Goal: Information Seeking & Learning: Learn about a topic

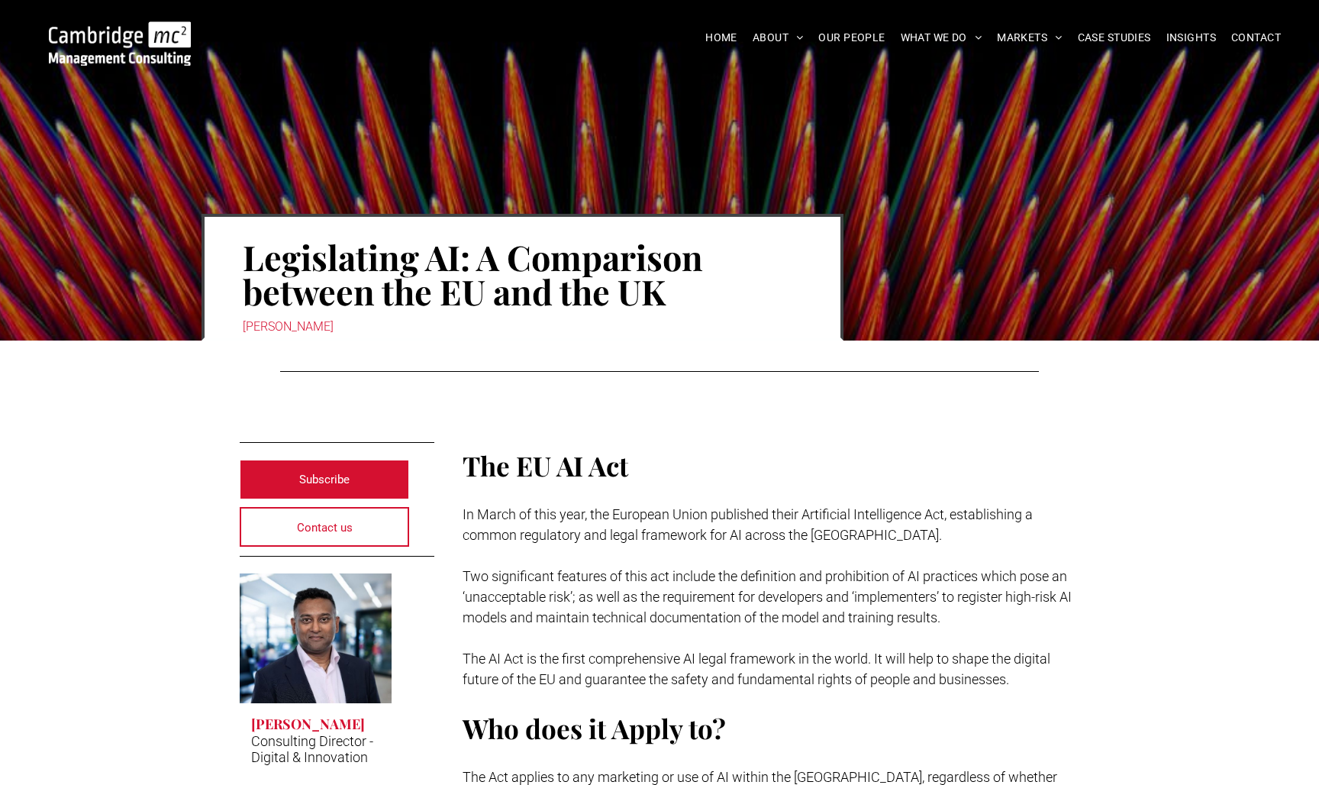
scroll to position [3240, 0]
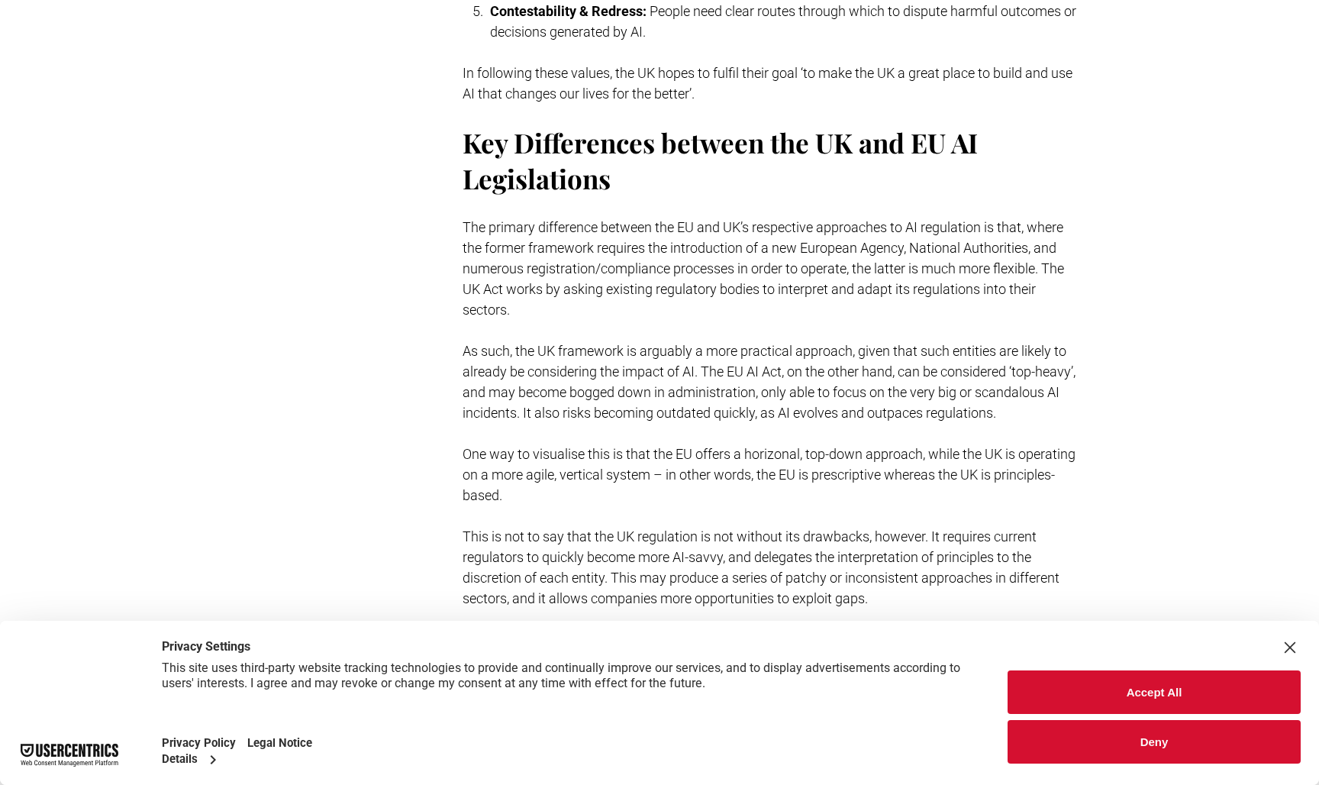
click at [1093, 760] on button "Deny" at bounding box center [1154, 742] width 293 height 44
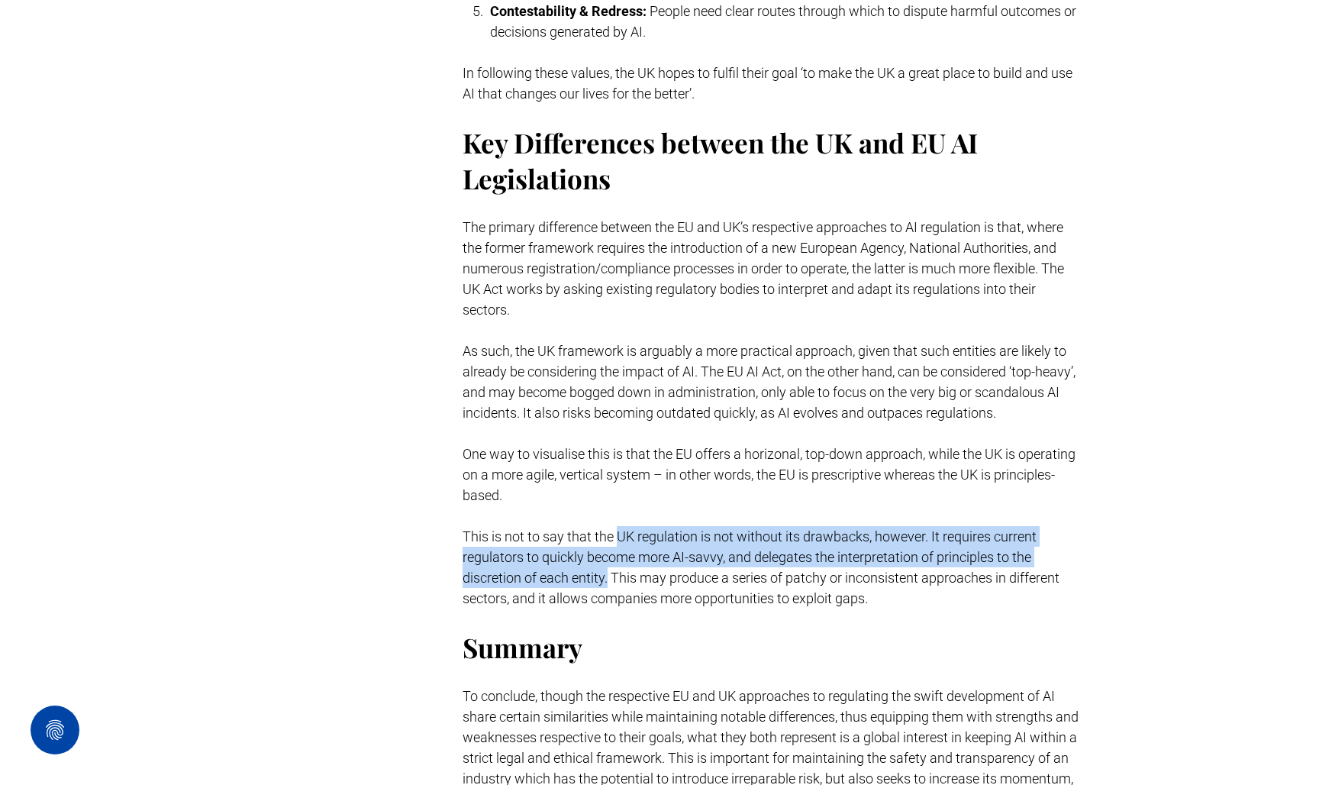
drag, startPoint x: 615, startPoint y: 536, endPoint x: 609, endPoint y: 570, distance: 34.3
click at [609, 570] on span "This is not to say that the UK regulation is not without its drawbacks, however…" at bounding box center [761, 567] width 597 height 78
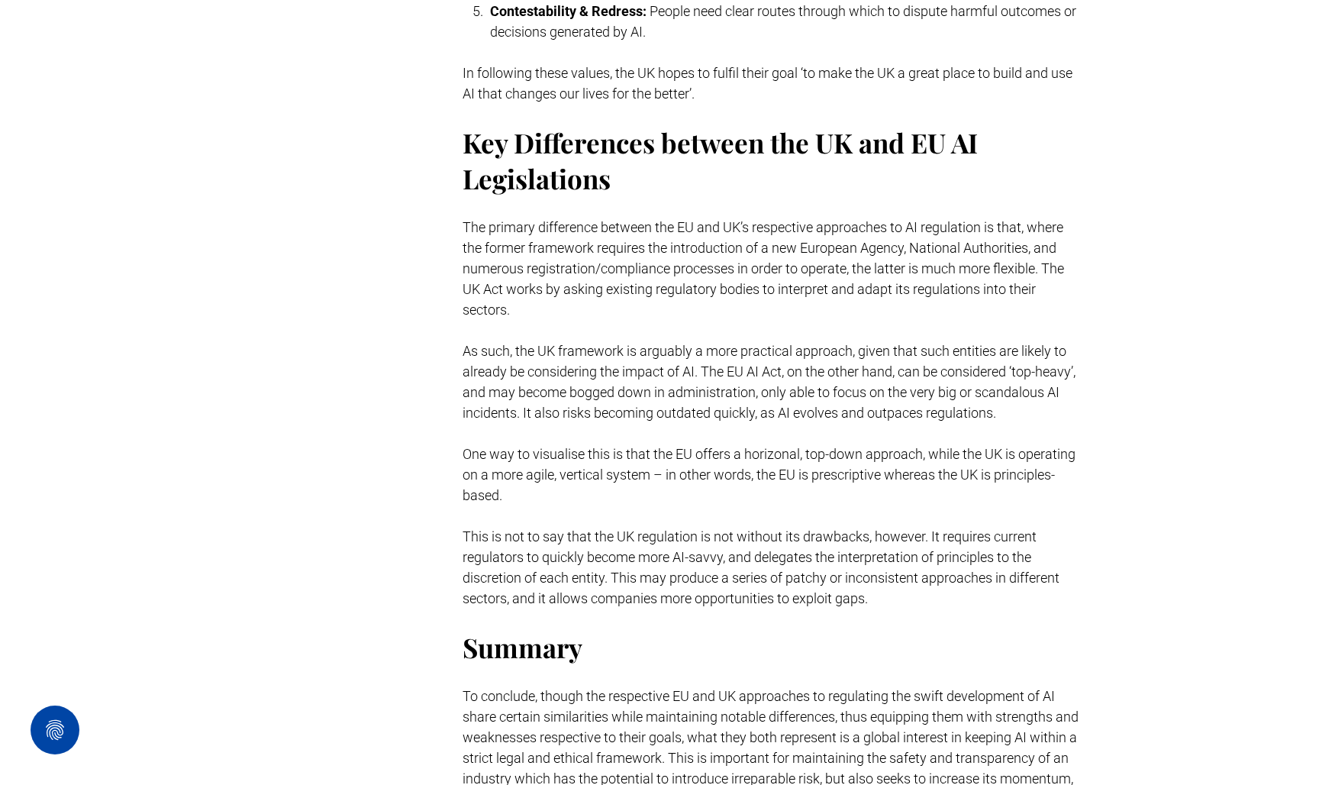
click at [618, 581] on span "This is not to say that the UK regulation is not without its drawbacks, however…" at bounding box center [761, 567] width 597 height 78
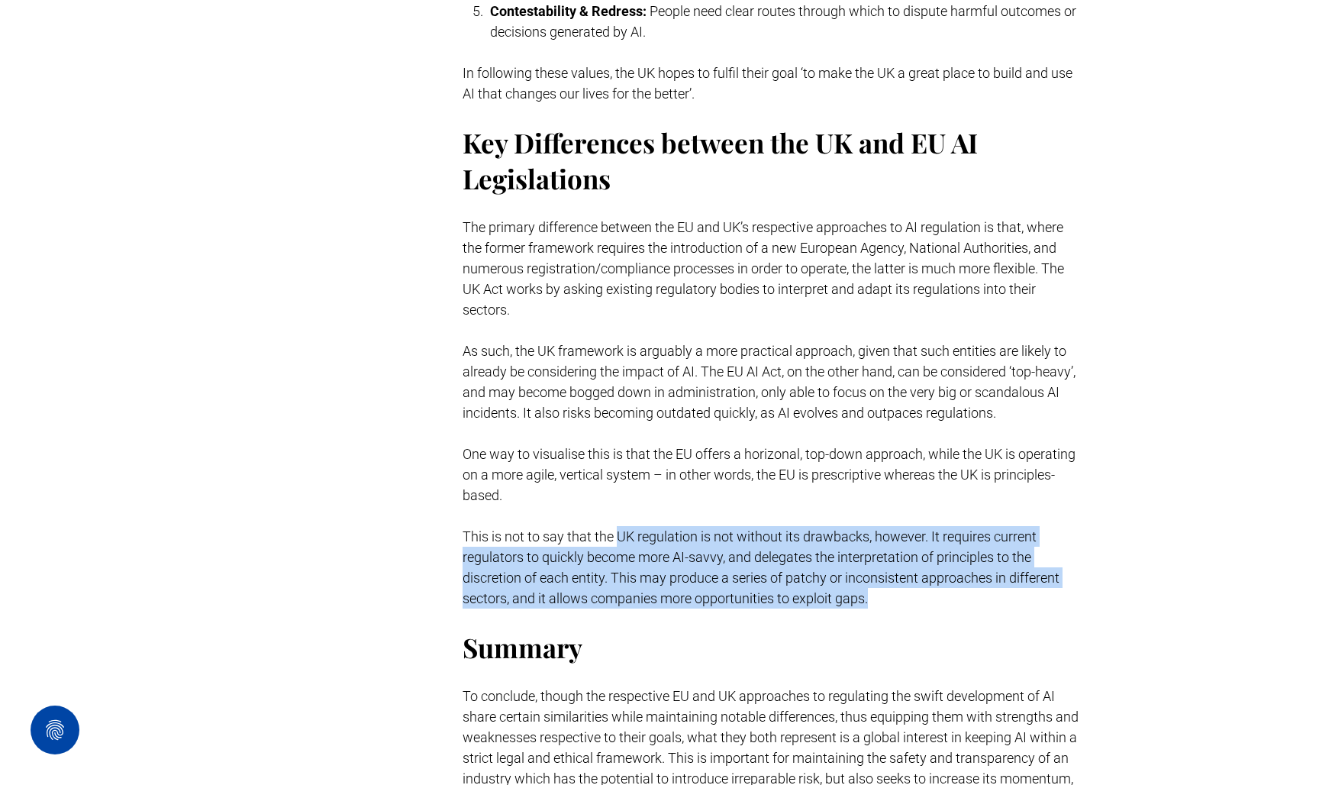
drag, startPoint x: 618, startPoint y: 534, endPoint x: 912, endPoint y: 605, distance: 303.0
click at [912, 605] on p "This is not to say that the UK regulation is not without its drawbacks, however…" at bounding box center [772, 567] width 618 height 82
copy span "UK regulation is not without its drawbacks, however. It requires current regula…"
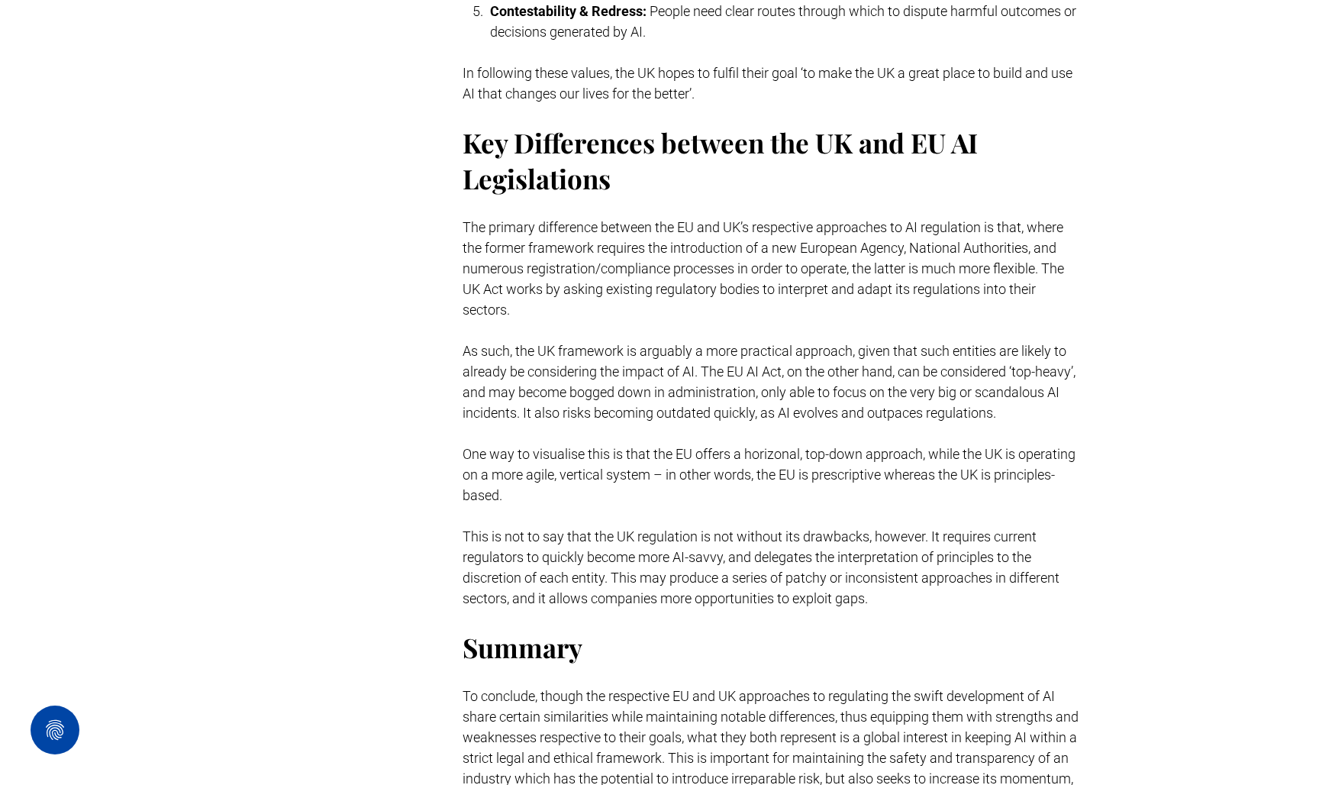
click at [880, 567] on p "This is not to say that the UK regulation is not without its drawbacks, however…" at bounding box center [772, 567] width 618 height 82
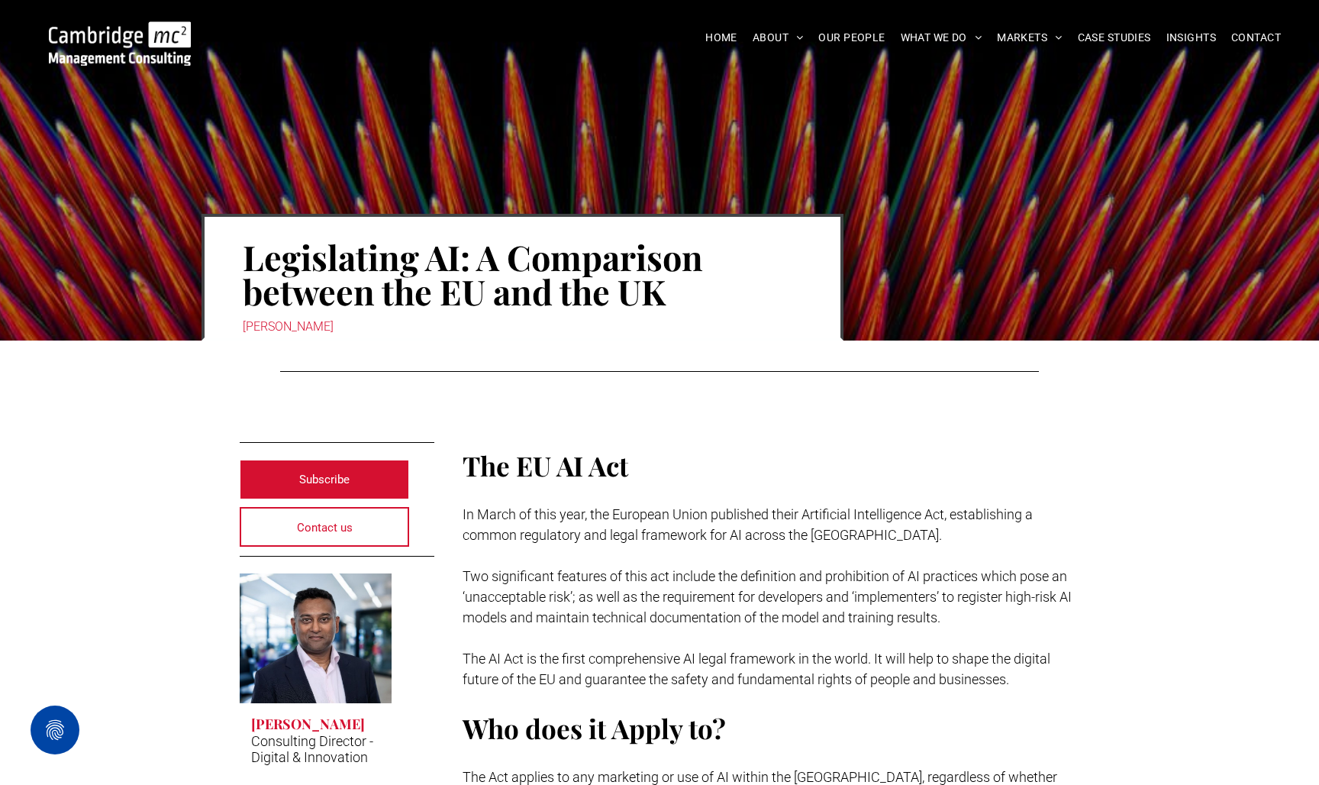
scroll to position [0, 0]
drag, startPoint x: 381, startPoint y: 320, endPoint x: 277, endPoint y: 331, distance: 104.5
click at [277, 331] on div "[PERSON_NAME]" at bounding box center [523, 326] width 560 height 21
click at [686, 326] on div "[PERSON_NAME]" at bounding box center [523, 326] width 560 height 21
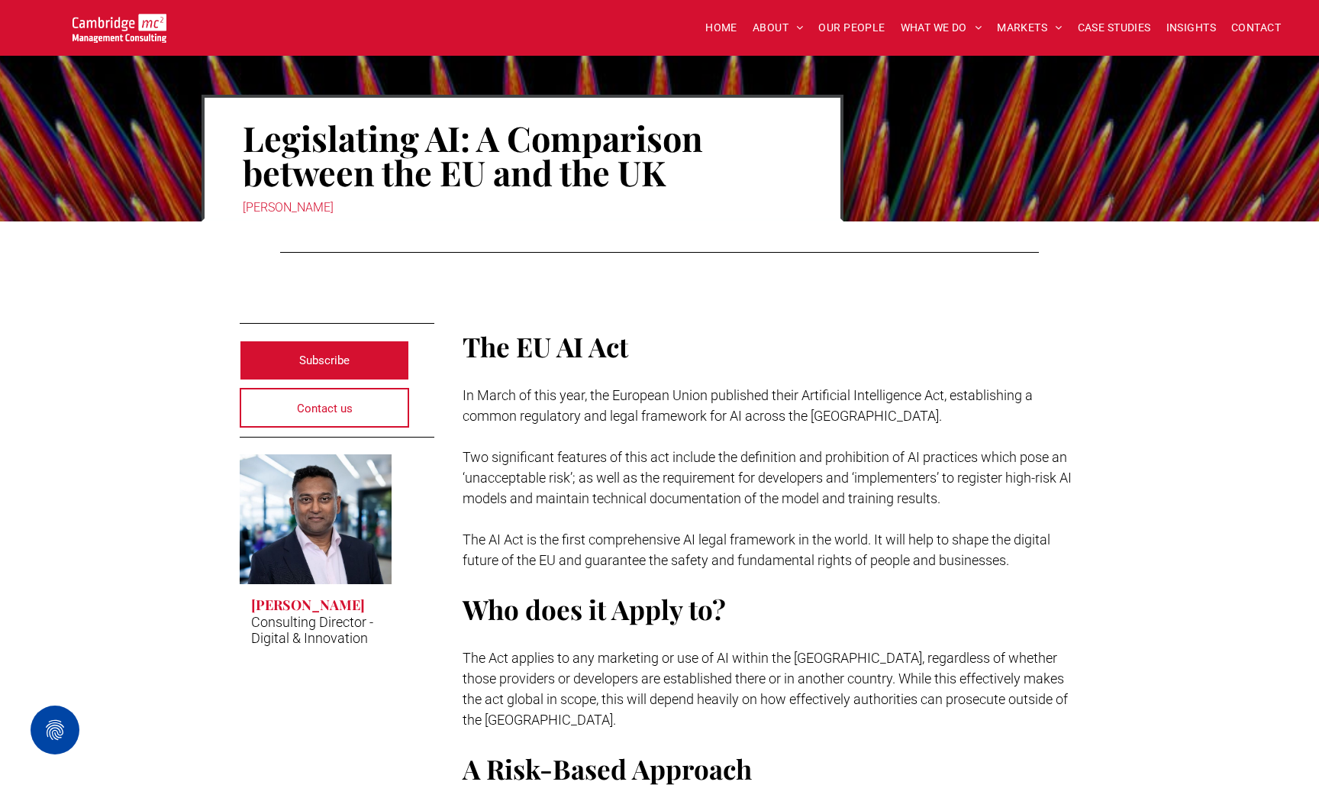
scroll to position [166, 0]
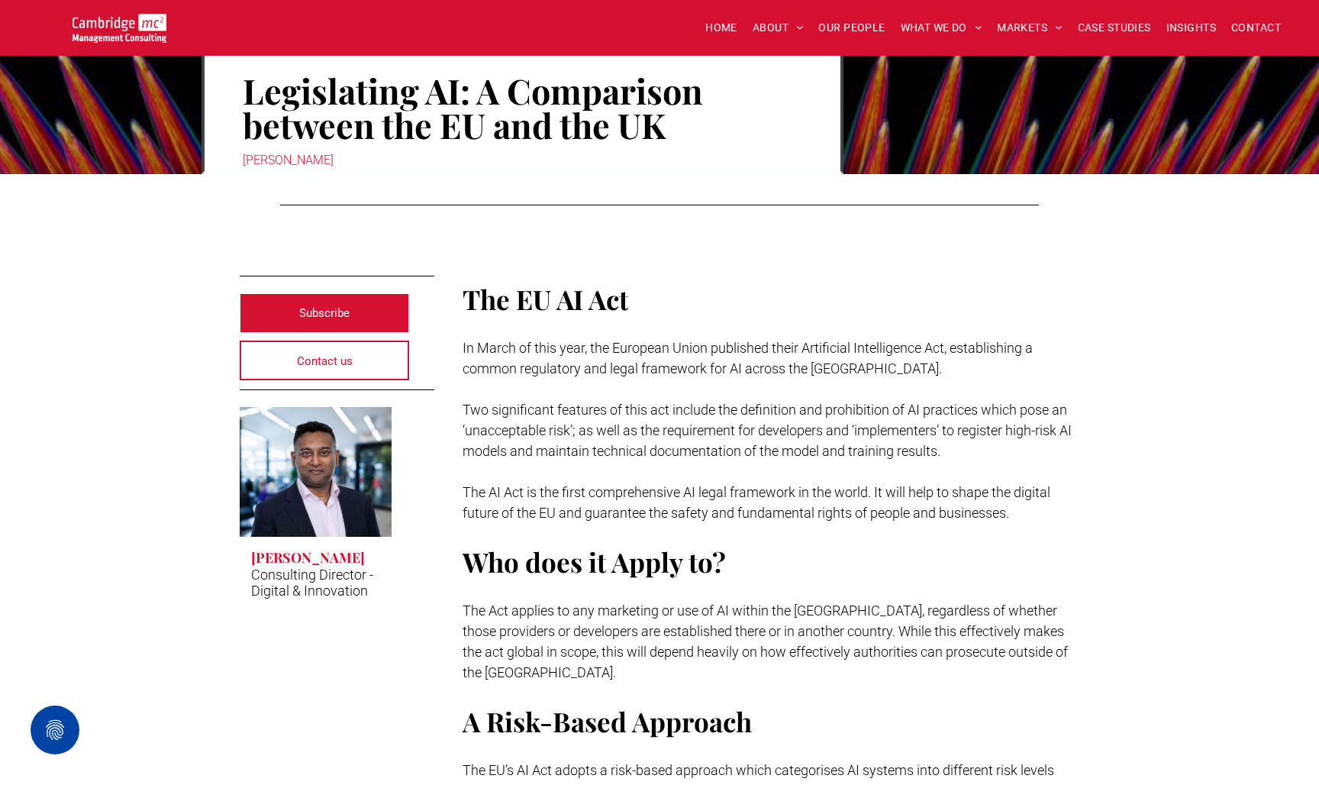
drag, startPoint x: 366, startPoint y: 153, endPoint x: 278, endPoint y: 154, distance: 87.8
click at [278, 154] on div "[PERSON_NAME]" at bounding box center [523, 160] width 560 height 21
copy div "Weerasinghe"
